Goal: Transaction & Acquisition: Purchase product/service

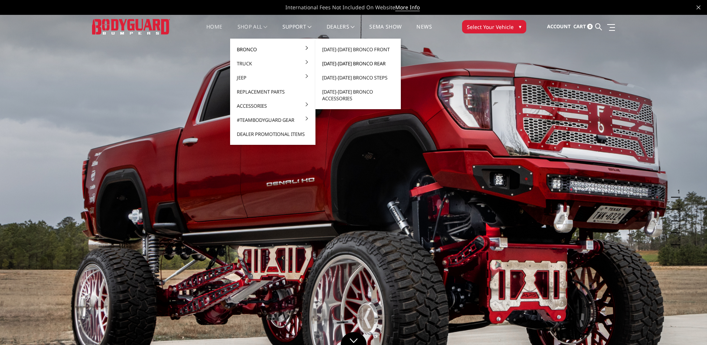
click at [353, 61] on link "[DATE]-[DATE] Bronco Rear" at bounding box center [358, 63] width 79 height 14
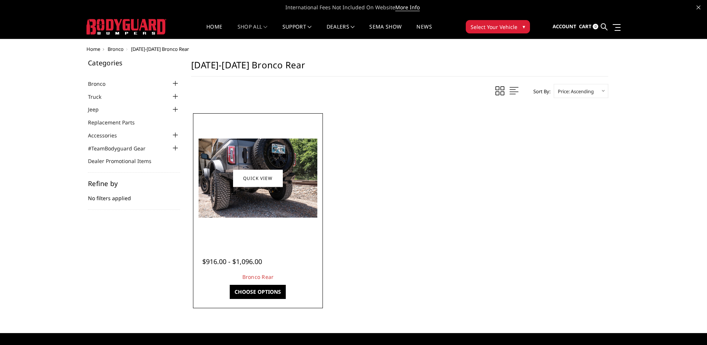
click at [269, 247] on div "$916.00 - $1,096.00 Bronco Rear The perfect Bronco rear replacement bumper. It …" at bounding box center [258, 265] width 126 height 48
click at [269, 237] on div at bounding box center [258, 178] width 126 height 126
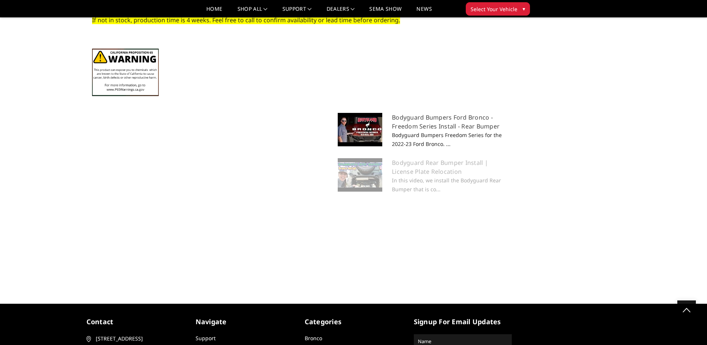
scroll to position [446, 0]
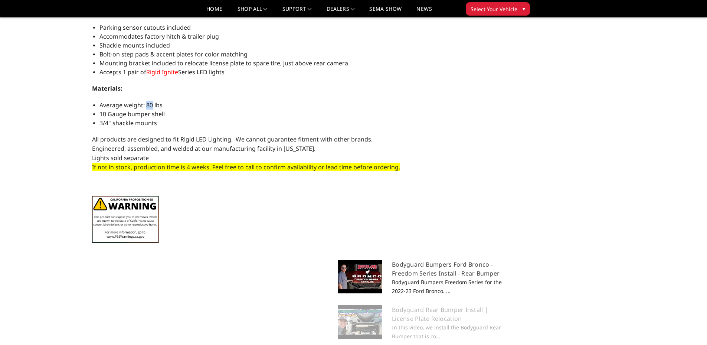
drag, startPoint x: 146, startPoint y: 104, endPoint x: 153, endPoint y: 105, distance: 7.5
click at [153, 105] on span "Average weight: 80 lbs" at bounding box center [131, 105] width 63 height 8
click at [230, 146] on span "Engineered, assembled, and welded at our manufacturing facility in Texas." at bounding box center [204, 148] width 224 height 8
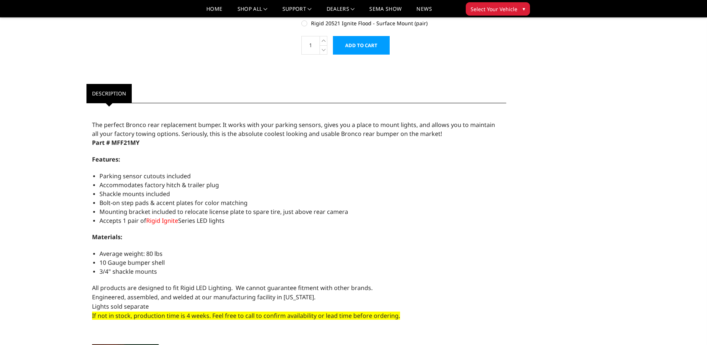
scroll to position [260, 0]
